Goal: Information Seeking & Learning: Learn about a topic

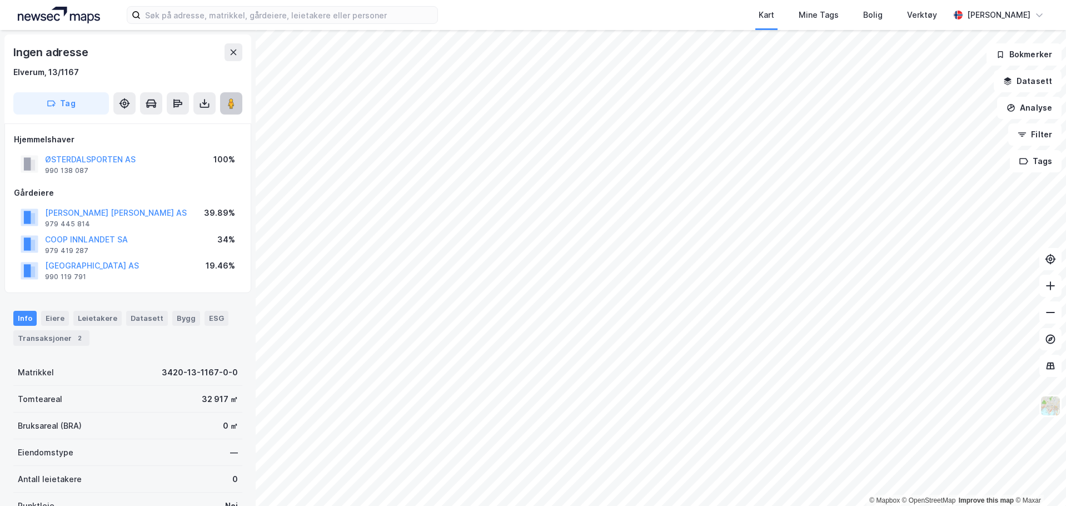
click at [241, 107] on button at bounding box center [231, 103] width 22 height 22
drag, startPoint x: 8, startPoint y: 69, endPoint x: 95, endPoint y: 72, distance: 87.2
click at [95, 72] on div "Ingen adresse Elverum, 13/1167 Tag" at bounding box center [127, 78] width 247 height 89
copy div "Elverum, 13/1167"
drag, startPoint x: 142, startPoint y: 162, endPoint x: 48, endPoint y: 157, distance: 94.6
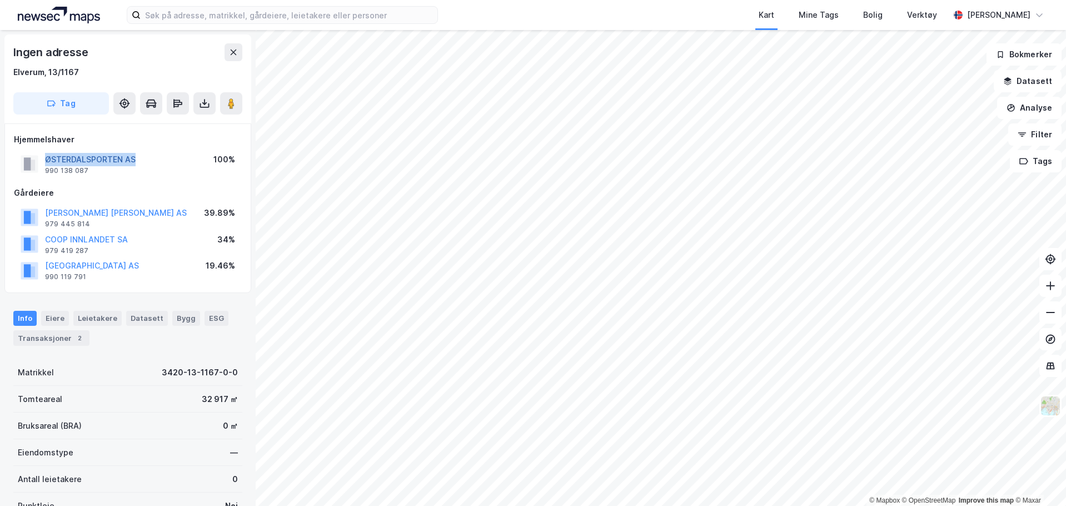
click at [48, 157] on div "ØSTERDALSPORTEN AS 990 138 087 100%" at bounding box center [128, 164] width 228 height 27
copy button "ØSTERDALSPORTEN AS"
click at [236, 104] on icon at bounding box center [231, 103] width 11 height 11
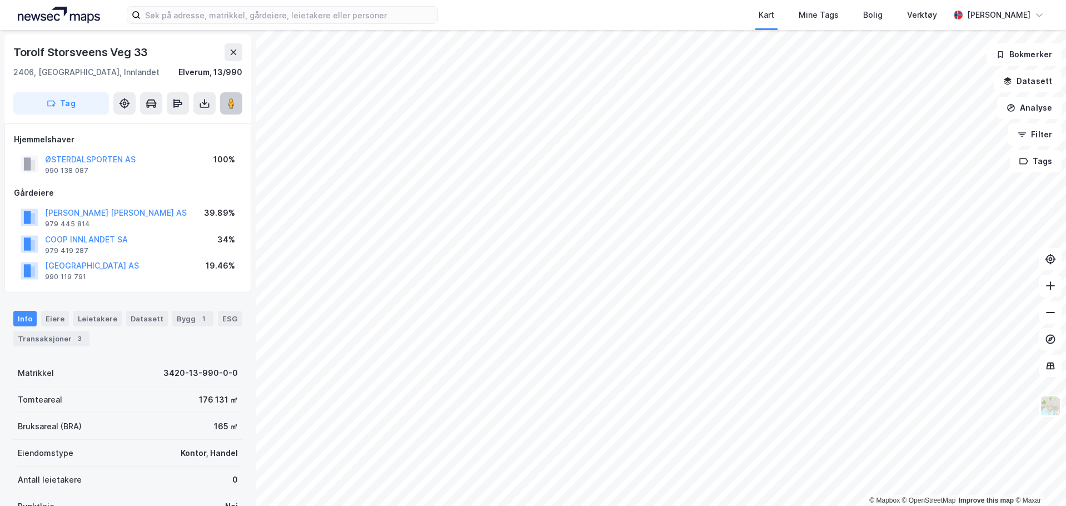
click at [235, 98] on icon at bounding box center [231, 103] width 11 height 11
